Goal: Information Seeking & Learning: Learn about a topic

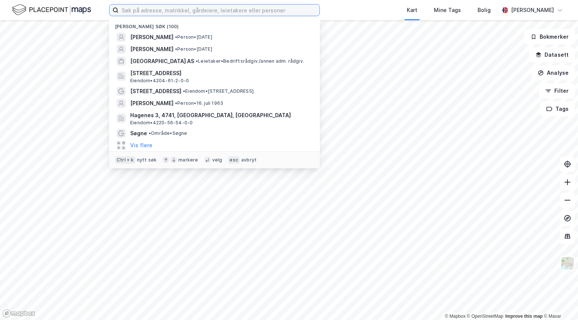
click at [317, 11] on input at bounding box center [218, 10] width 201 height 11
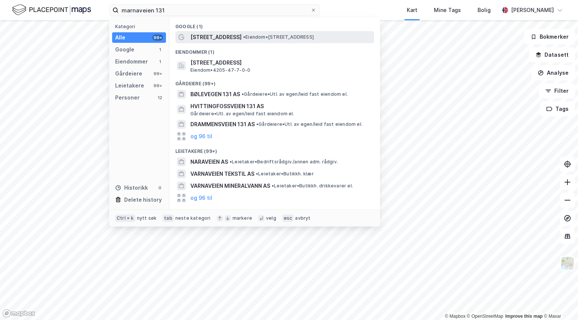
click at [209, 36] on span "[STREET_ADDRESS]" at bounding box center [215, 37] width 51 height 9
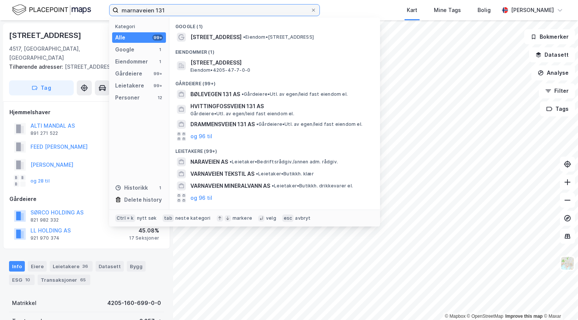
click at [191, 10] on input "marnaveien 131" at bounding box center [214, 10] width 192 height 11
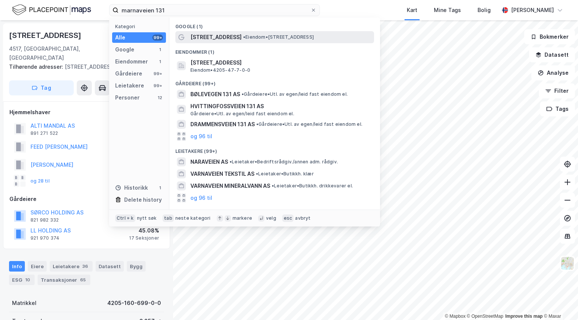
click at [211, 36] on span "[STREET_ADDRESS]" at bounding box center [215, 37] width 51 height 9
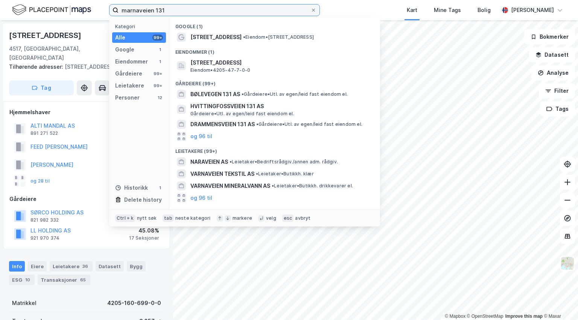
click at [138, 9] on input "marnaveien 131" at bounding box center [214, 10] width 192 height 11
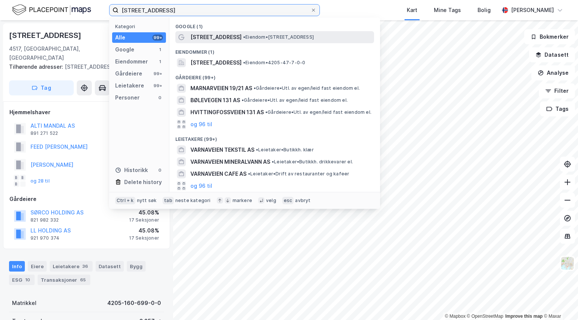
type input "[STREET_ADDRESS]"
click at [204, 35] on span "[STREET_ADDRESS]" at bounding box center [215, 37] width 51 height 9
